Goal: Information Seeking & Learning: Learn about a topic

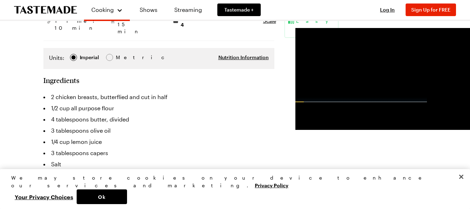
scroll to position [210, 0]
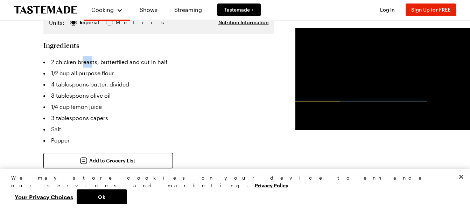
drag, startPoint x: 84, startPoint y: 47, endPoint x: 93, endPoint y: 47, distance: 9.1
click at [93, 56] on li "2 chicken breasts, butterflied and cut in half" at bounding box center [158, 61] width 231 height 11
drag, startPoint x: 93, startPoint y: 47, endPoint x: 97, endPoint y: 79, distance: 32.5
click at [97, 90] on li "3 tablespoons olive oil" at bounding box center [158, 95] width 231 height 11
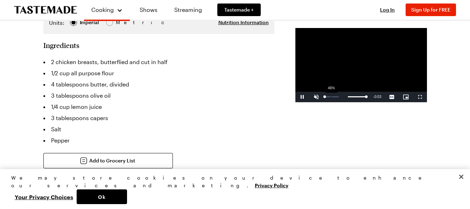
click at [323, 102] on div "46%" at bounding box center [331, 97] width 17 height 10
click at [323, 102] on div "61%" at bounding box center [331, 97] width 17 height 10
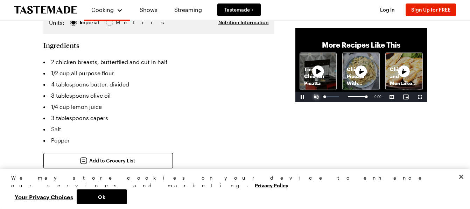
click at [309, 97] on span "Video Player" at bounding box center [316, 97] width 14 height 0
click at [350, 102] on div "Loaded : 100.00% 4:02 4:57" at bounding box center [346, 97] width 47 height 10
click at [339, 102] on div "Loaded : 100.00% 3:26 3:27" at bounding box center [346, 97] width 47 height 10
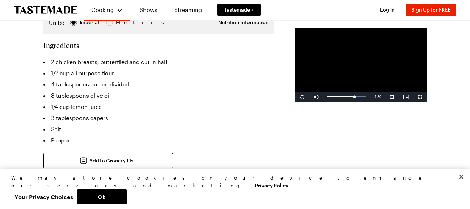
click at [336, 94] on video "Video Player" at bounding box center [361, 65] width 132 height 74
click at [295, 97] on span "Video Player" at bounding box center [302, 97] width 14 height 0
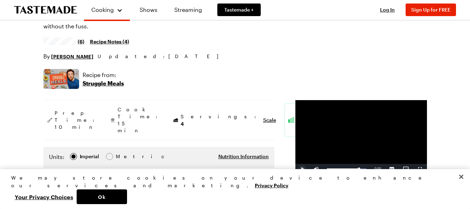
scroll to position [0, 0]
